Goal: Ask a question

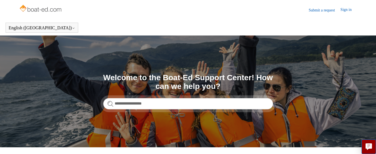
type input "**********"
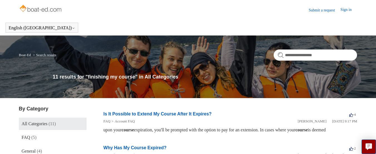
click at [43, 9] on img at bounding box center [41, 8] width 44 height 11
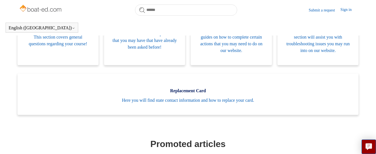
scroll to position [127, 0]
